Goal: Information Seeking & Learning: Learn about a topic

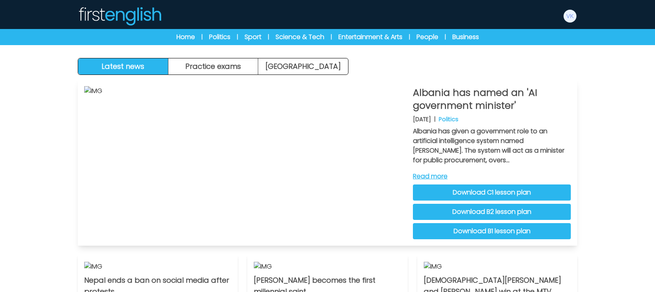
click at [501, 196] on link "Download C1 lesson plan" at bounding box center [492, 192] width 158 height 16
click at [411, 68] on div "Latest news Practice exams Exam Centre" at bounding box center [327, 37] width 515 height 75
click at [570, 14] on img at bounding box center [569, 16] width 13 height 13
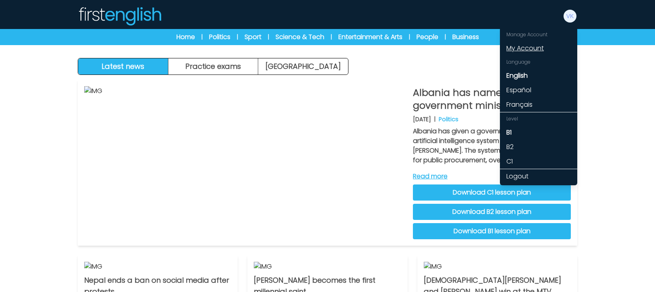
click at [533, 51] on link "My Account" at bounding box center [538, 48] width 77 height 14
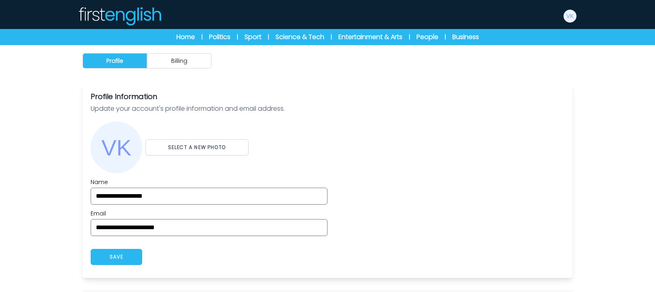
click at [181, 63] on button "Billing" at bounding box center [179, 60] width 64 height 15
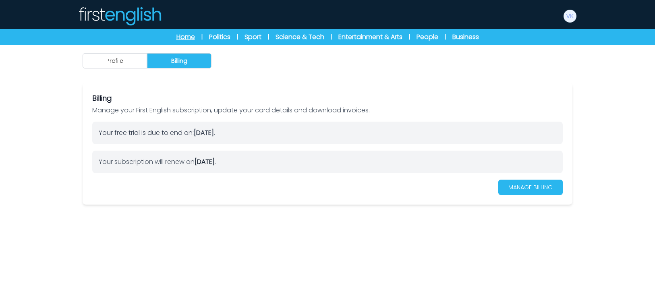
click at [176, 37] on link "Home" at bounding box center [185, 37] width 19 height 10
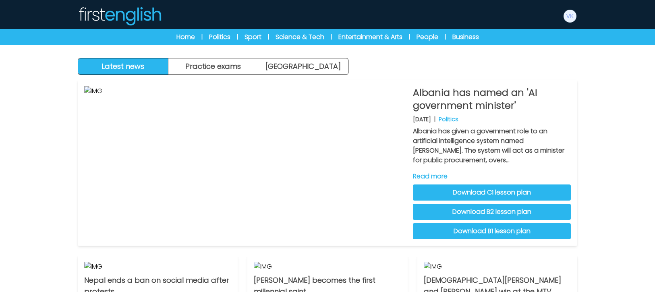
click at [211, 75] on div "Albania has named an 'AI government minister' 12th September 2025 | Politics Al…" at bounding box center [327, 292] width 515 height 434
click at [209, 72] on button "Practice exams" at bounding box center [213, 66] width 90 height 16
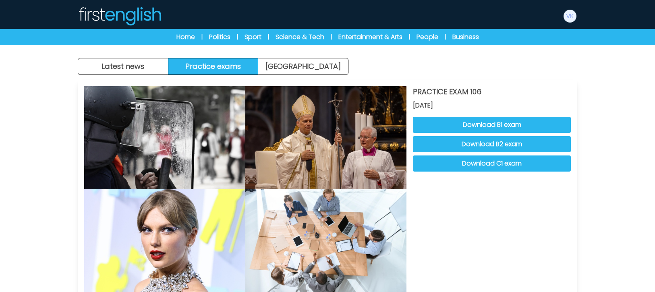
click at [473, 161] on button "Download C1 exam" at bounding box center [492, 163] width 158 height 16
click at [477, 165] on button "Download C1 exam" at bounding box center [492, 163] width 158 height 16
click at [312, 66] on link "[GEOGRAPHIC_DATA]" at bounding box center [303, 66] width 90 height 16
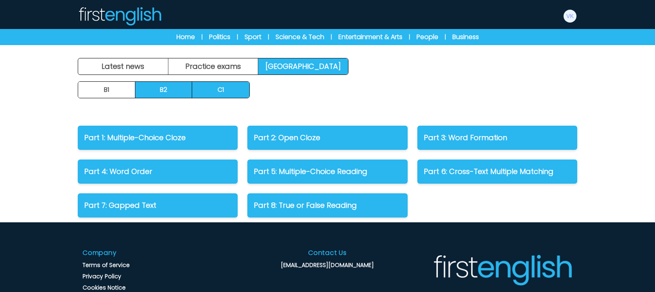
click at [173, 93] on link "B2" at bounding box center [163, 90] width 57 height 16
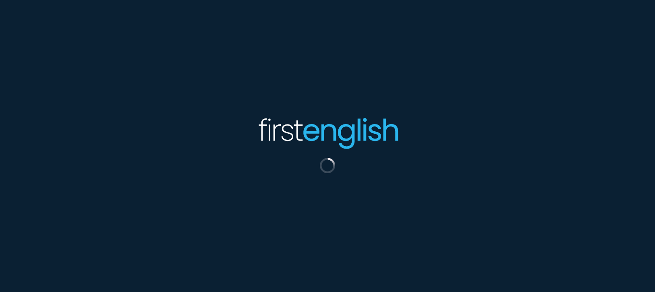
click at [119, 94] on div at bounding box center [327, 146] width 655 height 292
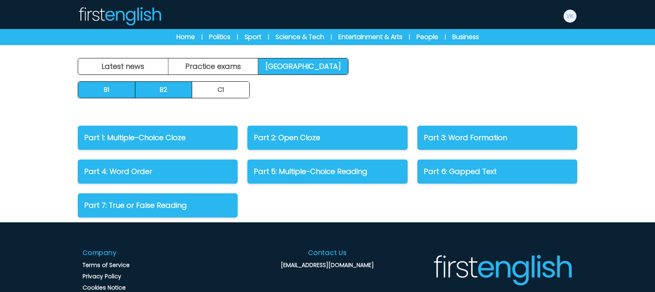
click at [119, 94] on link "B1" at bounding box center [106, 90] width 57 height 16
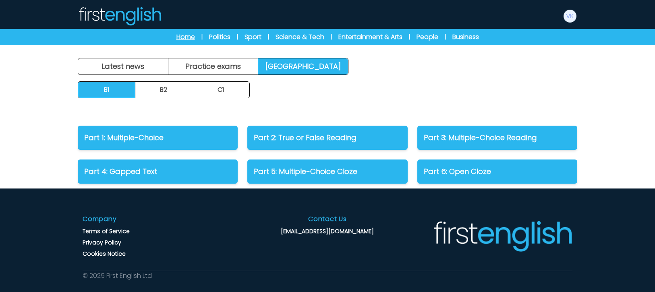
click at [176, 41] on link "Home" at bounding box center [185, 37] width 19 height 10
click at [176, 39] on link "Home" at bounding box center [185, 37] width 19 height 10
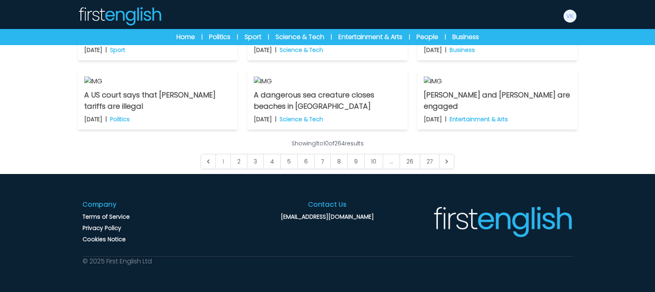
scroll to position [580, 0]
click at [240, 169] on link "2" at bounding box center [238, 161] width 17 height 15
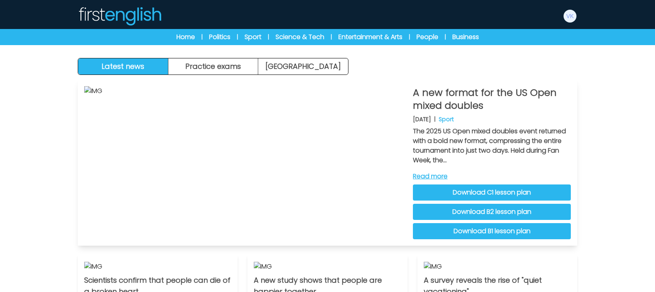
click at [437, 176] on link "Read more" at bounding box center [492, 177] width 158 height 10
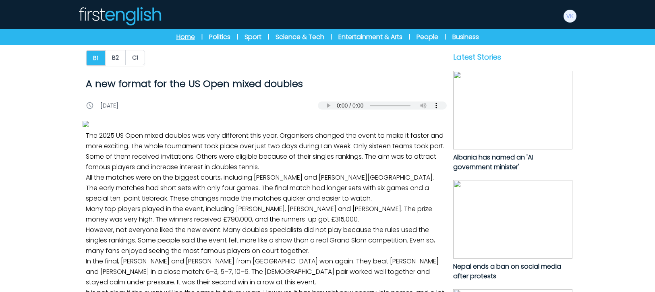
click at [176, 40] on link "Home" at bounding box center [185, 37] width 19 height 10
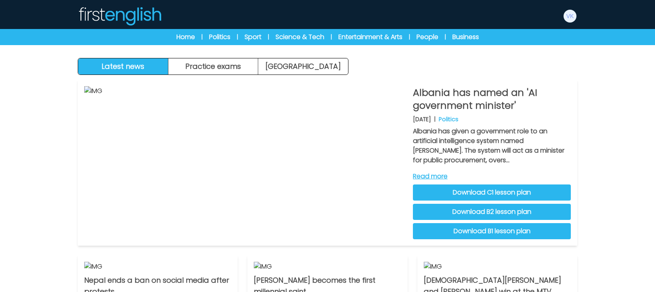
click at [131, 11] on img at bounding box center [120, 15] width 84 height 19
click at [564, 16] on img at bounding box center [569, 16] width 13 height 13
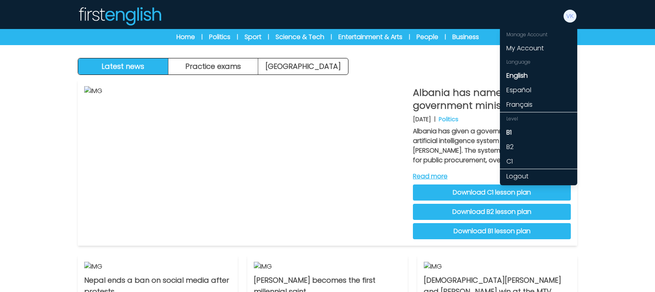
click at [603, 136] on div "Latest news Practice exams [GEOGRAPHIC_DATA] Latest news [GEOGRAPHIC_DATA] Prac…" at bounding box center [327, 254] width 655 height 509
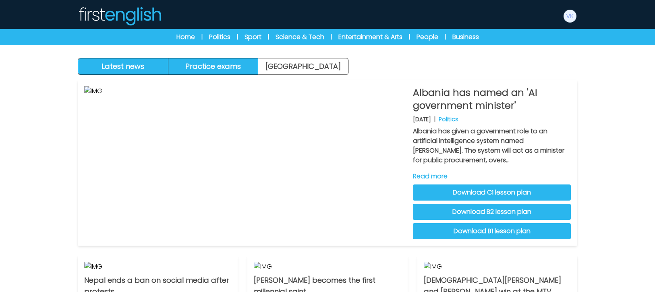
click at [223, 67] on button "Practice exams" at bounding box center [213, 66] width 90 height 16
